Goal: Register for event/course

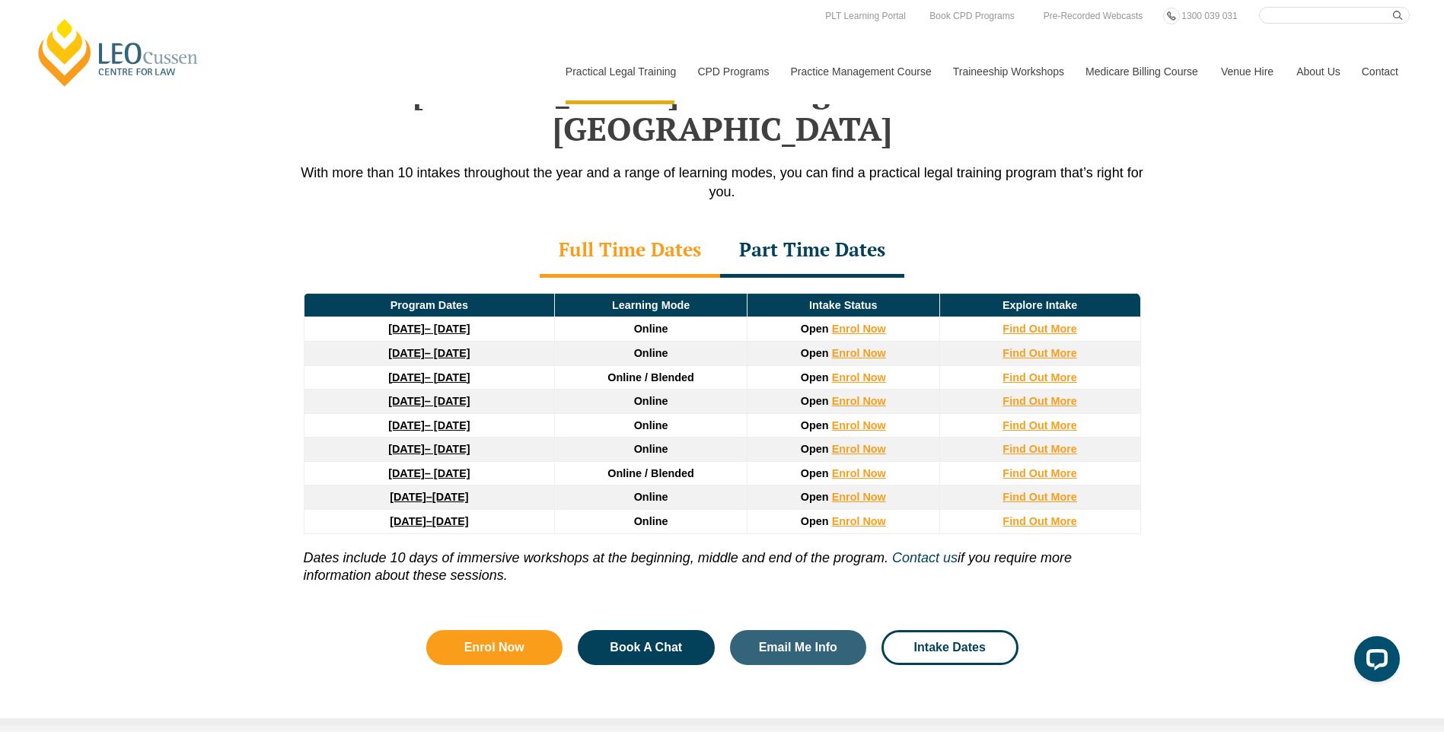
click at [111, 436] on div "[PERSON_NAME] PLT Program Dates in [GEOGRAPHIC_DATA] With more than 10 intakes …" at bounding box center [722, 360] width 1444 height 731
